Goal: Navigation & Orientation: Find specific page/section

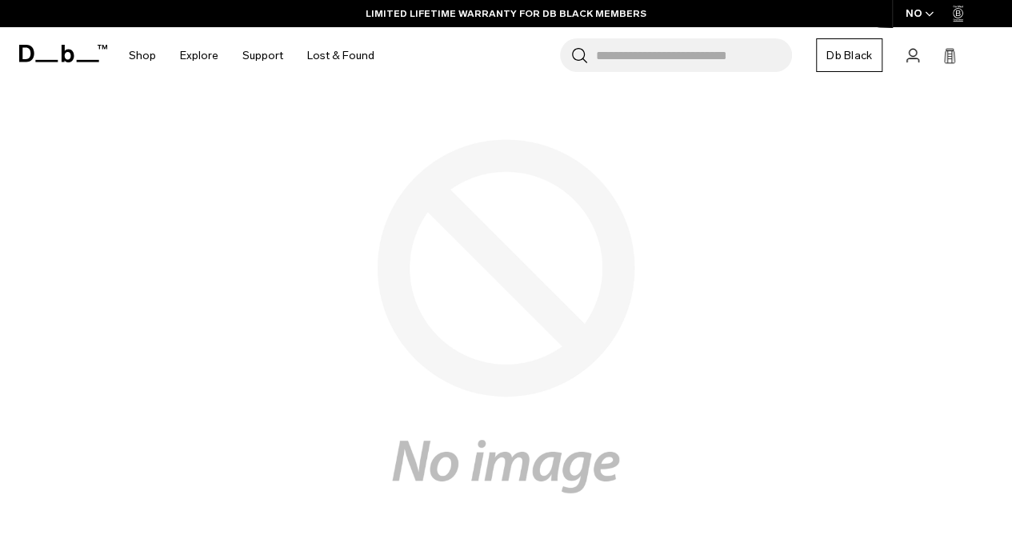
click at [52, 65] on span at bounding box center [63, 53] width 88 height 61
click at [56, 55] on icon at bounding box center [63, 54] width 88 height 18
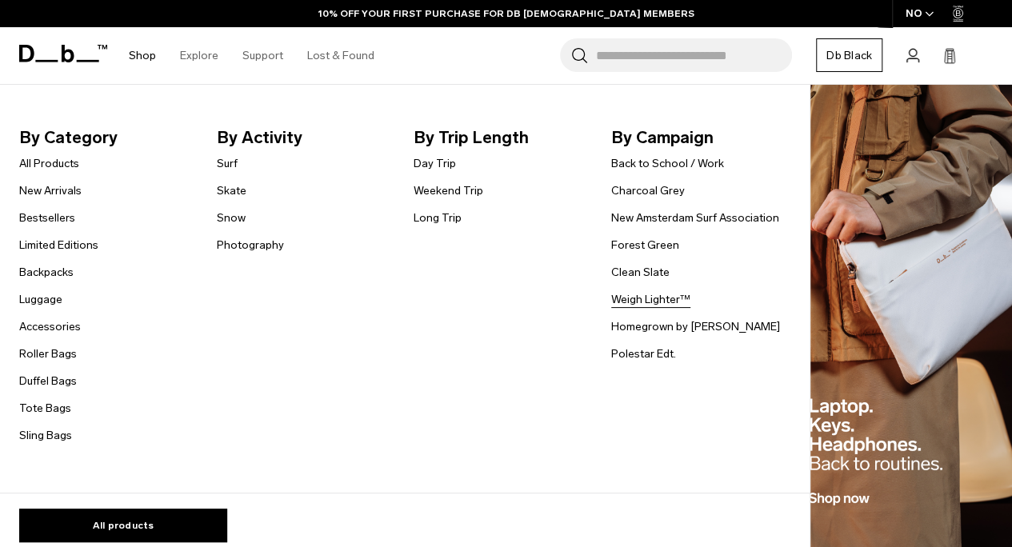
click at [646, 293] on link "Weigh Lighter™" at bounding box center [650, 299] width 79 height 17
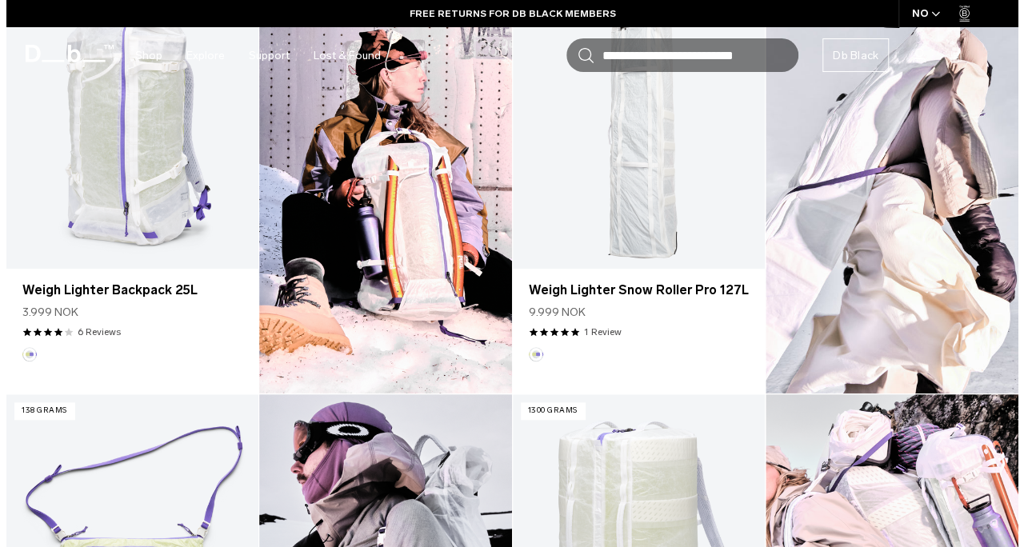
scroll to position [560, 0]
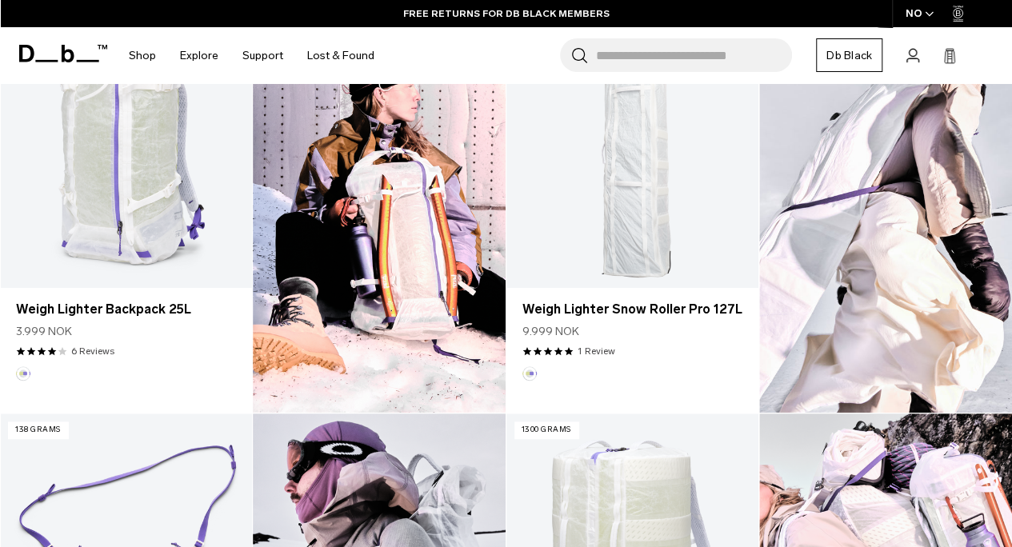
click at [932, 8] on span "button" at bounding box center [929, 14] width 9 height 12
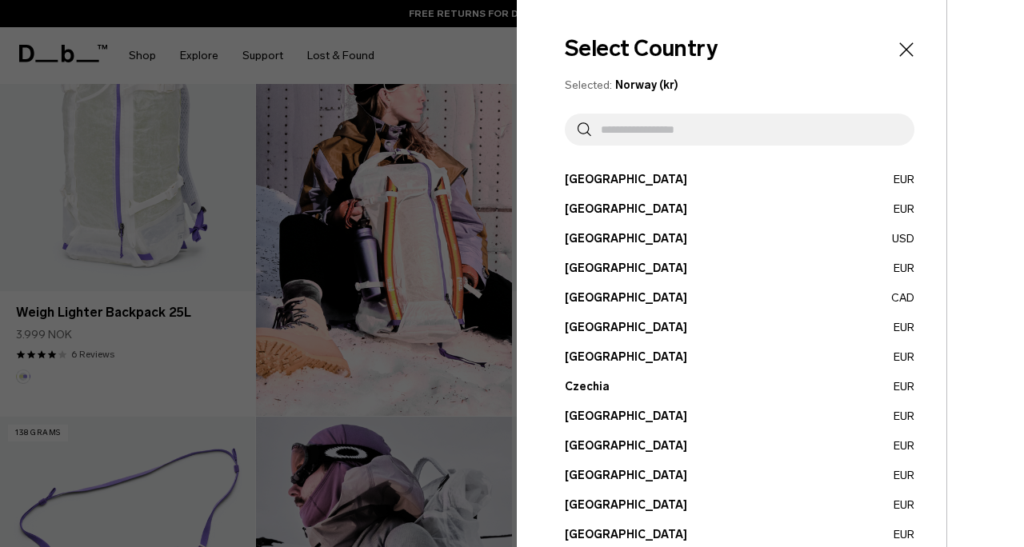
click at [593, 182] on button "Austria EUR" at bounding box center [740, 179] width 350 height 17
